Goal: Task Accomplishment & Management: Manage account settings

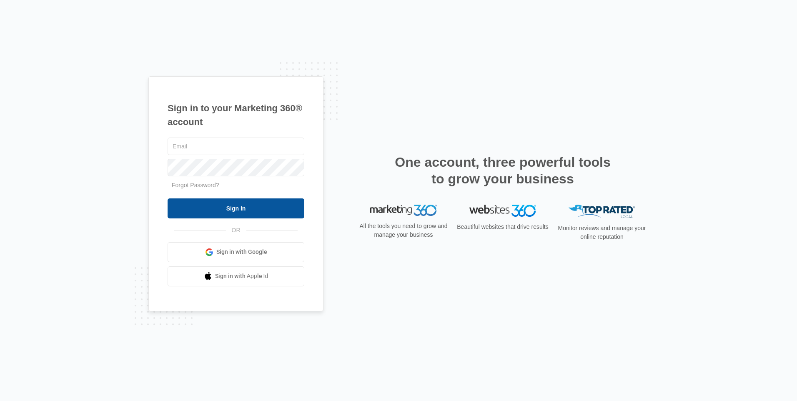
type input "[EMAIL_ADDRESS][DOMAIN_NAME]"
click at [223, 205] on input "Sign In" at bounding box center [236, 208] width 137 height 20
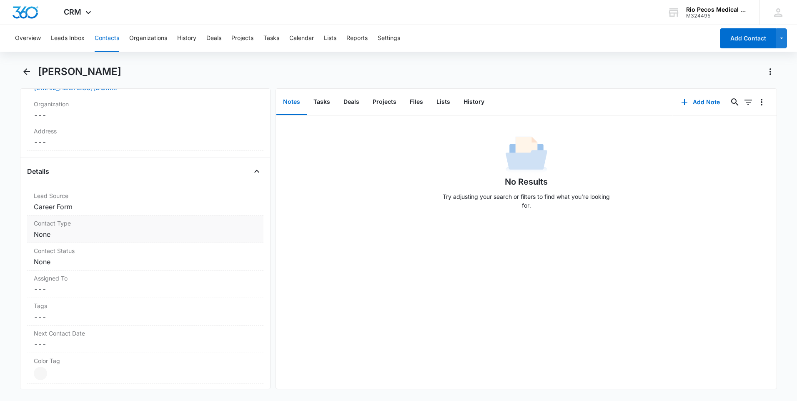
scroll to position [237, 0]
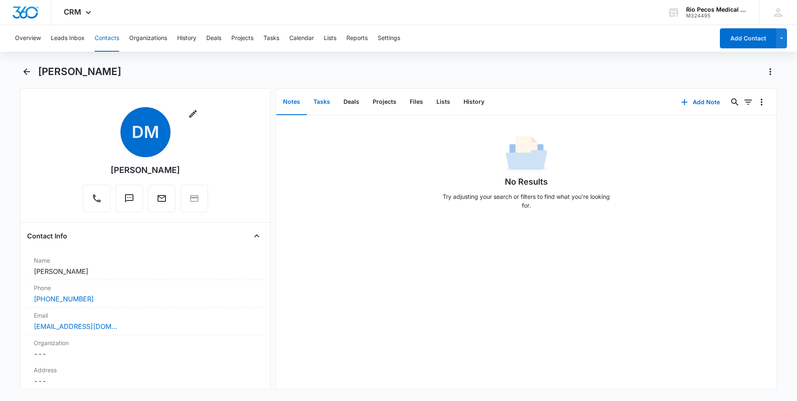
click at [322, 100] on button "Tasks" at bounding box center [322, 102] width 30 height 26
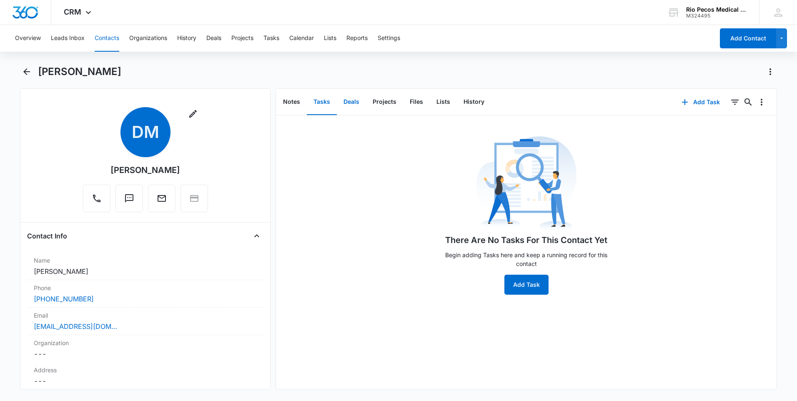
click at [346, 100] on button "Deals" at bounding box center [351, 102] width 29 height 26
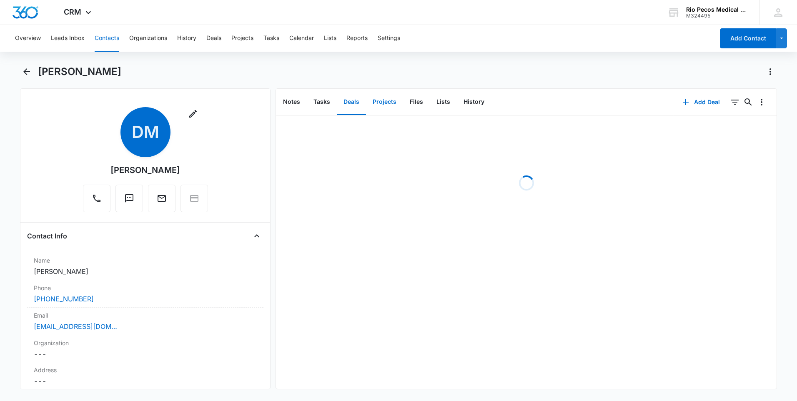
click at [376, 100] on button "Projects" at bounding box center [384, 102] width 37 height 26
click at [418, 100] on button "Files" at bounding box center [416, 102] width 27 height 26
click at [438, 100] on button "Lists" at bounding box center [443, 102] width 27 height 26
click at [473, 103] on button "History" at bounding box center [474, 102] width 34 height 26
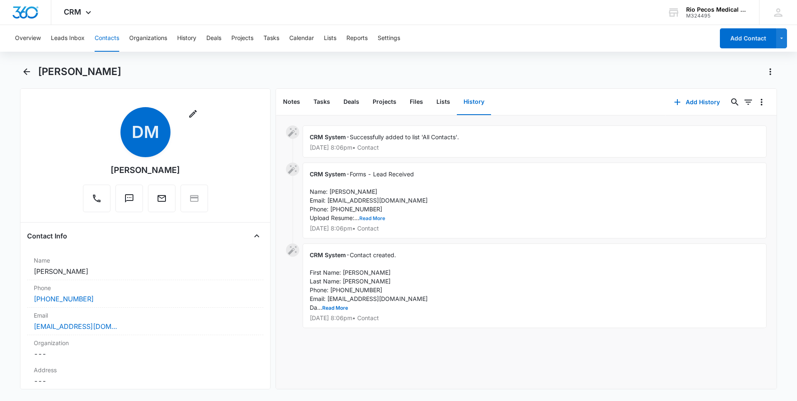
click at [372, 217] on button "Read More" at bounding box center [372, 218] width 26 height 5
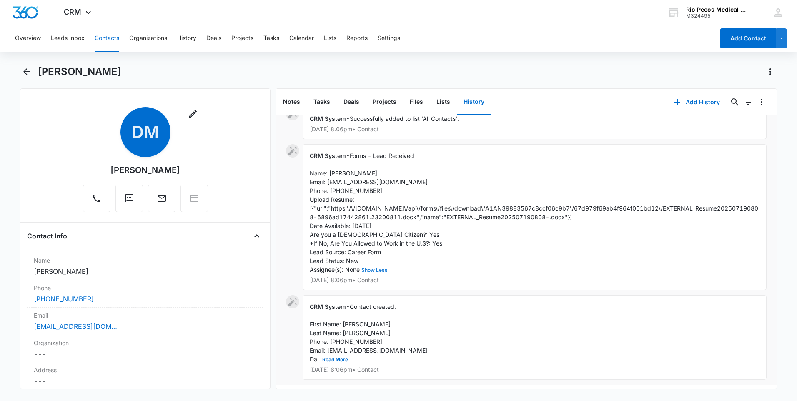
scroll to position [27, 0]
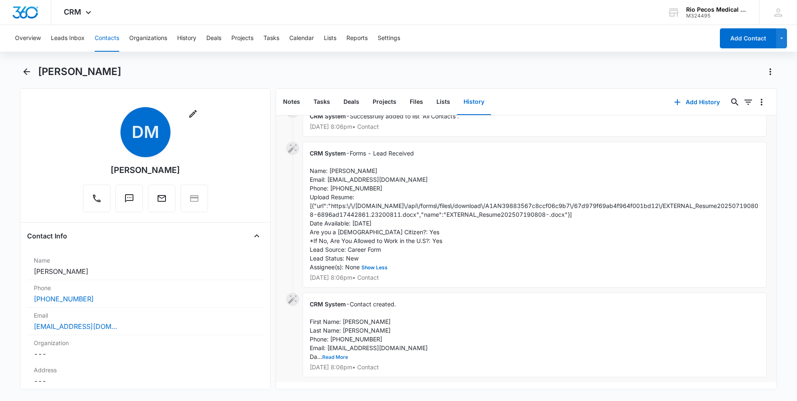
click at [343, 355] on button "Read More" at bounding box center [335, 357] width 26 height 5
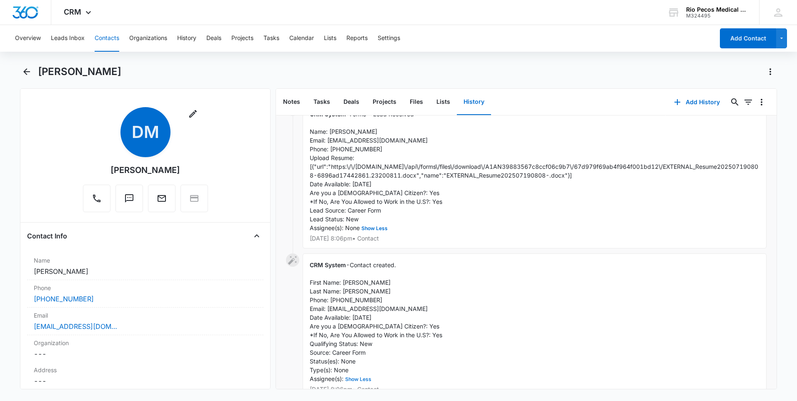
scroll to position [47, 0]
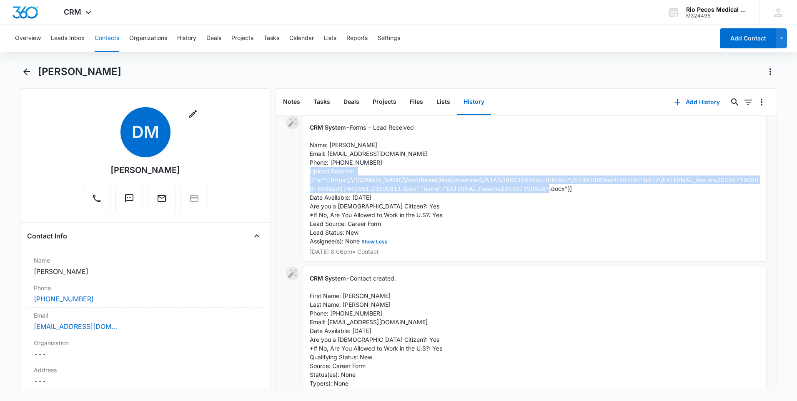
drag, startPoint x: 599, startPoint y: 185, endPoint x: 309, endPoint y: 182, distance: 290.5
click at [309, 182] on div "CRM System - Forms - Lead Received Name: [PERSON_NAME] Email: [EMAIL_ADDRESS][D…" at bounding box center [535, 189] width 464 height 146
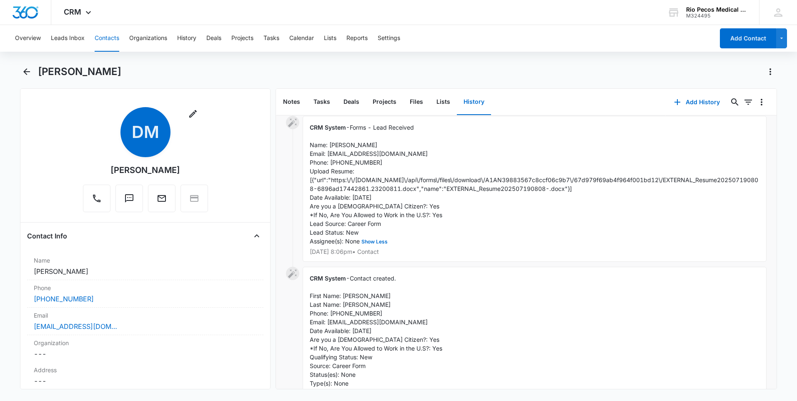
click at [452, 308] on div "CRM System - Contact created. First Name: [PERSON_NAME] Last Name: [PERSON_NAME…" at bounding box center [535, 340] width 464 height 146
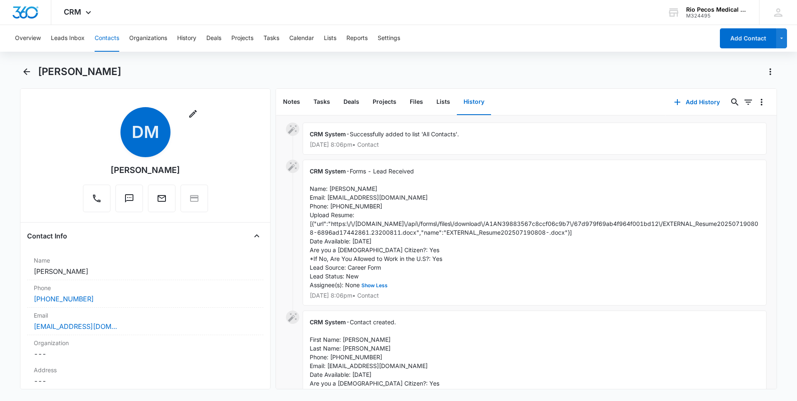
scroll to position [0, 0]
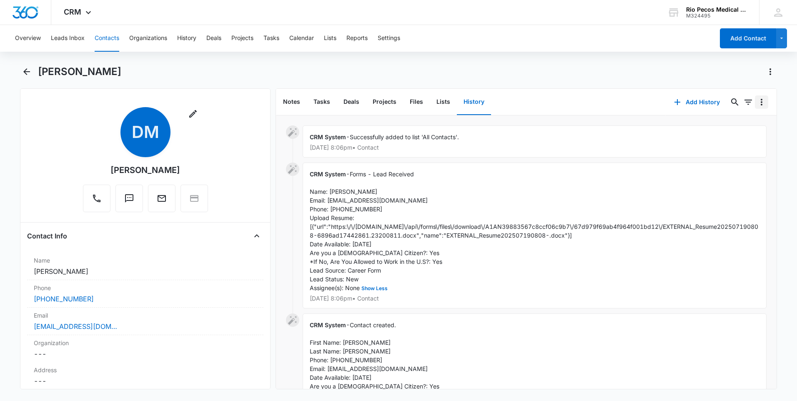
click at [761, 104] on icon "Overflow Menu" at bounding box center [762, 102] width 2 height 7
click at [636, 76] on div "Daniel Mata" at bounding box center [407, 71] width 739 height 13
click at [743, 100] on icon "Filters" at bounding box center [748, 102] width 10 height 10
click at [640, 78] on div "Daniel Mata" at bounding box center [398, 76] width 757 height 23
click at [767, 71] on icon "Actions" at bounding box center [770, 72] width 10 height 10
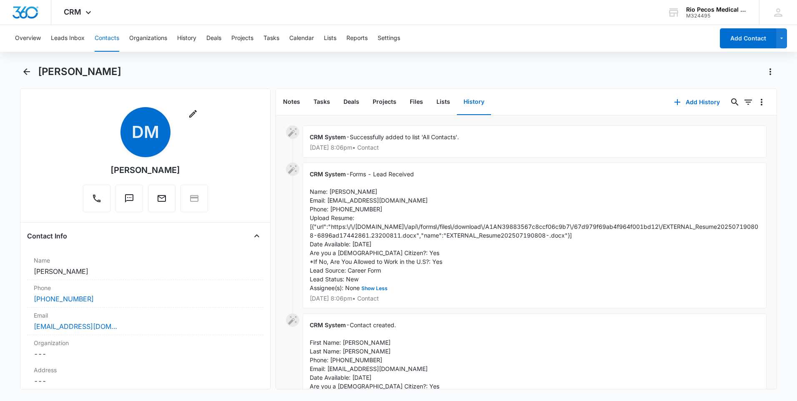
click at [645, 78] on div "Daniel Mata" at bounding box center [398, 76] width 757 height 23
click at [744, 104] on icon "Filters" at bounding box center [748, 102] width 8 height 5
click at [563, 72] on div "Daniel Mata" at bounding box center [407, 71] width 739 height 13
